Goal: Book appointment/travel/reservation

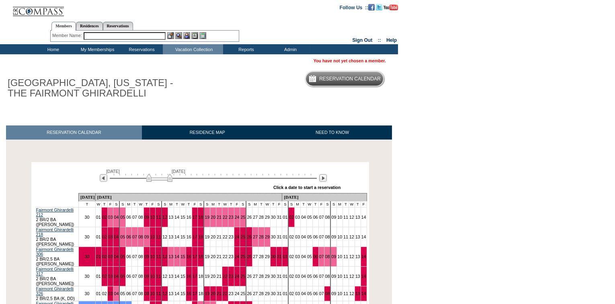
drag, startPoint x: 124, startPoint y: 180, endPoint x: 161, endPoint y: 182, distance: 36.7
click at [161, 182] on img at bounding box center [159, 178] width 26 height 8
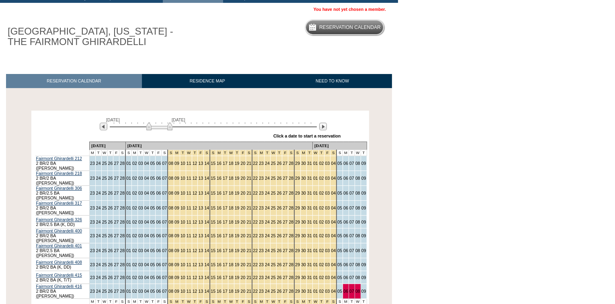
scroll to position [109, 0]
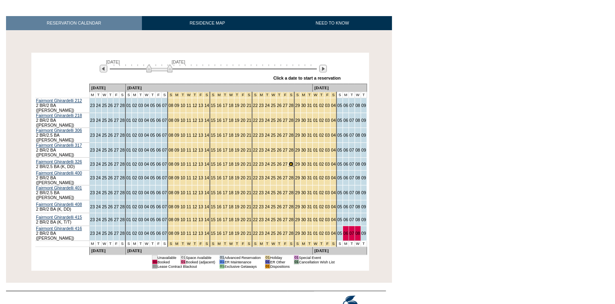
click at [288, 162] on link "28" at bounding box center [290, 164] width 5 height 5
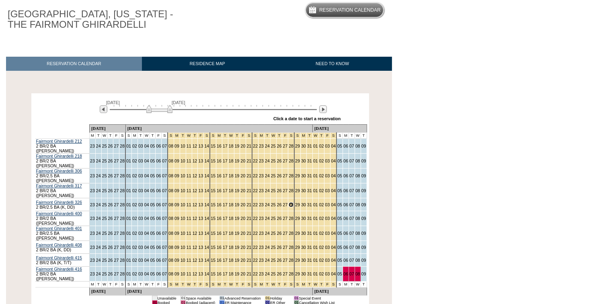
scroll to position [0, 0]
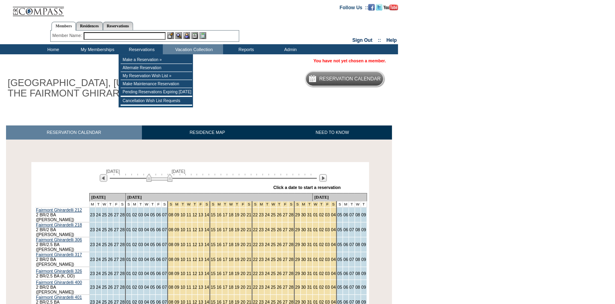
click at [127, 42] on div "Members Residences Reservations Member Name: Destination or Residence:" at bounding box center [144, 30] width 189 height 25
click at [129, 37] on input "text" at bounding box center [125, 36] width 82 height 8
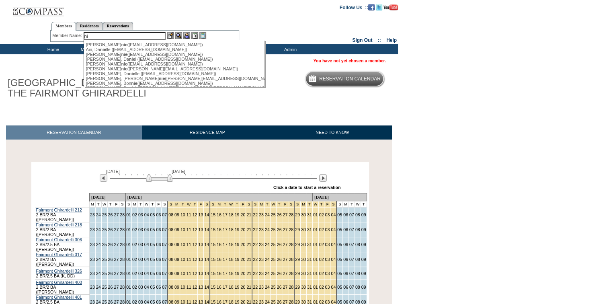
type input "n"
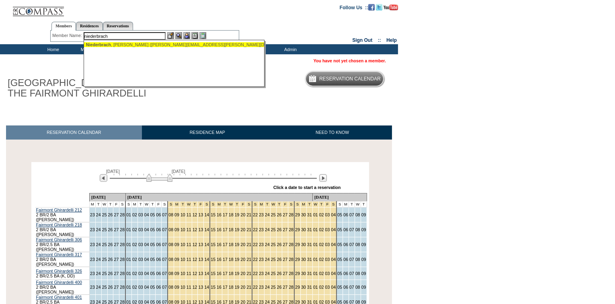
click at [133, 43] on div "Niederbrach , Scott (scott.niederbrach@icloud.com)" at bounding box center [174, 44] width 177 height 5
type input "Niederbrach, Scott (scott.niederbrach@icloud.com)"
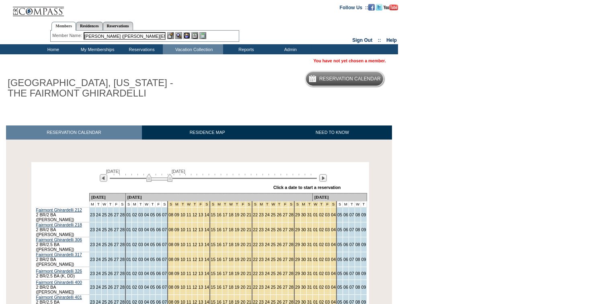
click at [187, 35] on img at bounding box center [186, 35] width 7 height 7
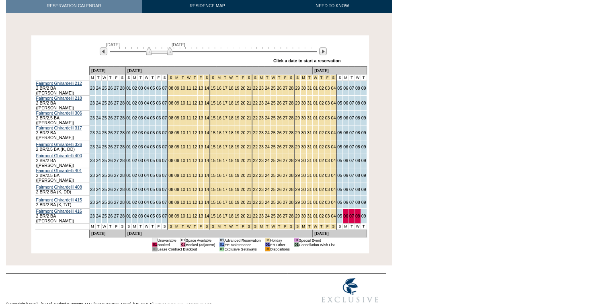
scroll to position [128, 0]
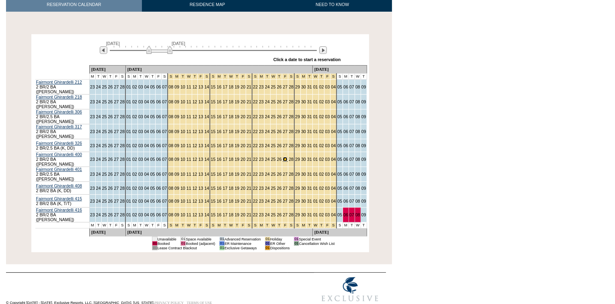
click at [282, 157] on link "27" at bounding box center [284, 159] width 5 height 5
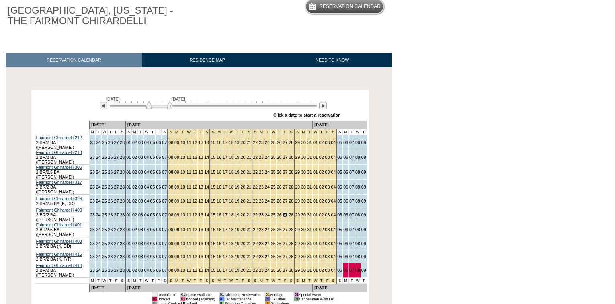
scroll to position [0, 0]
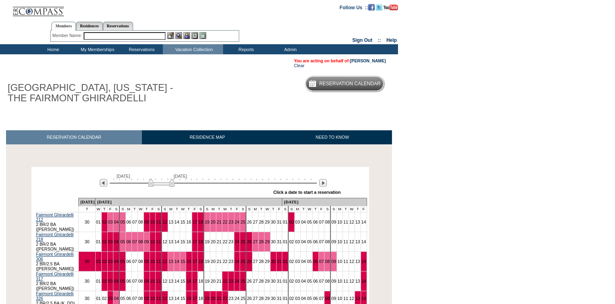
drag, startPoint x: 130, startPoint y: 186, endPoint x: 156, endPoint y: 186, distance: 26.5
click at [156, 186] on img at bounding box center [161, 182] width 26 height 8
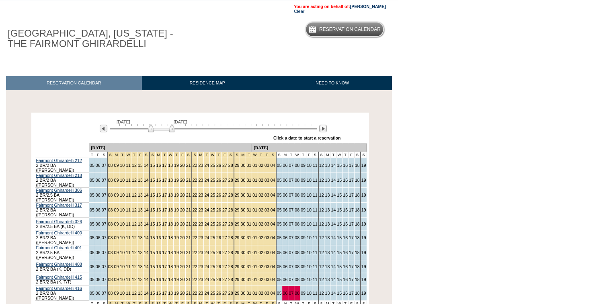
scroll to position [73, 0]
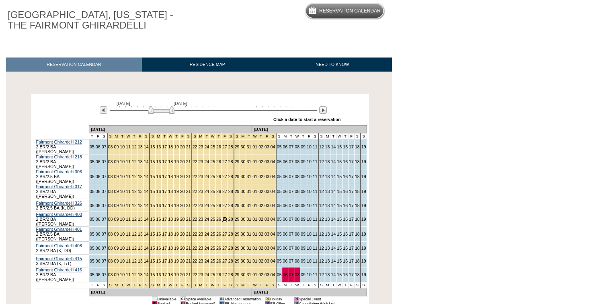
click at [222, 217] on link "27" at bounding box center [224, 219] width 5 height 5
